Goal: Task Accomplishment & Management: Use online tool/utility

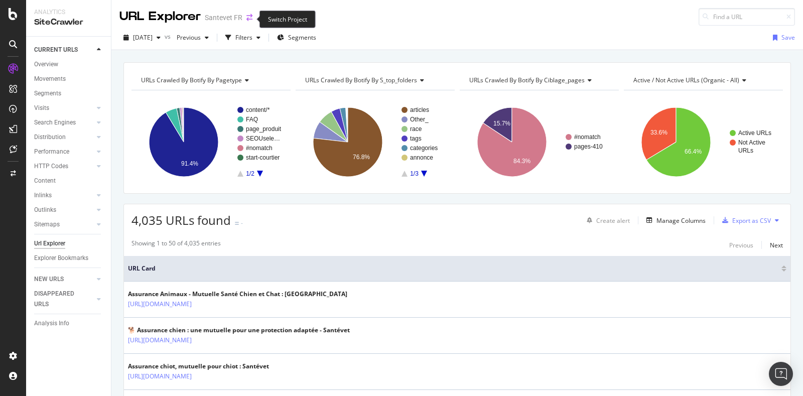
click at [249, 19] on icon "arrow-right-arrow-left" at bounding box center [250, 17] width 6 height 7
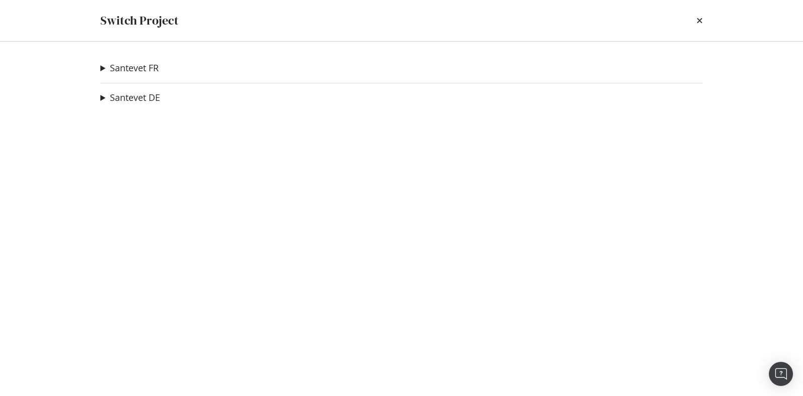
click at [102, 68] on summary "Santevet FR" at bounding box center [129, 68] width 58 height 13
